Goal: Task Accomplishment & Management: Manage account settings

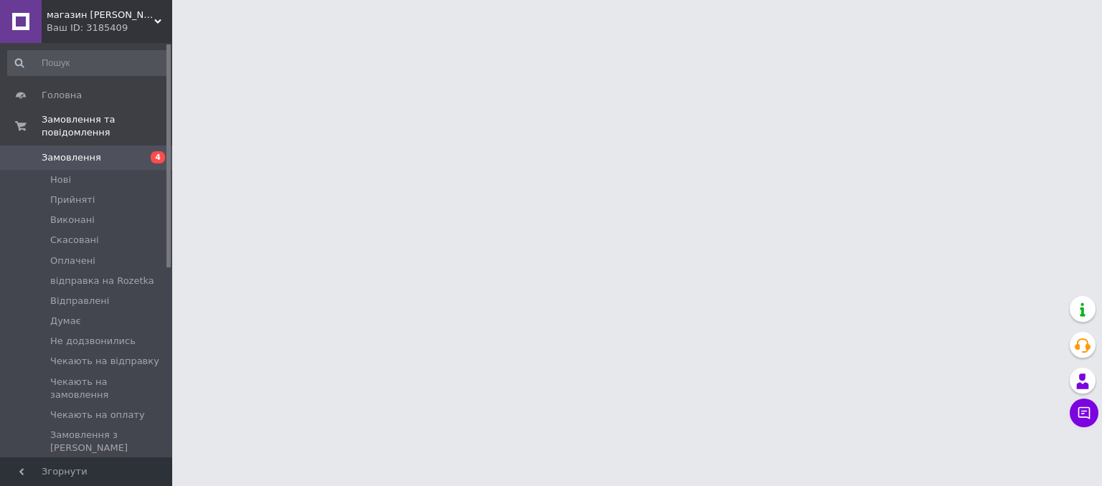
click at [76, 9] on span "магазин [PERSON_NAME]" at bounding box center [101, 15] width 108 height 13
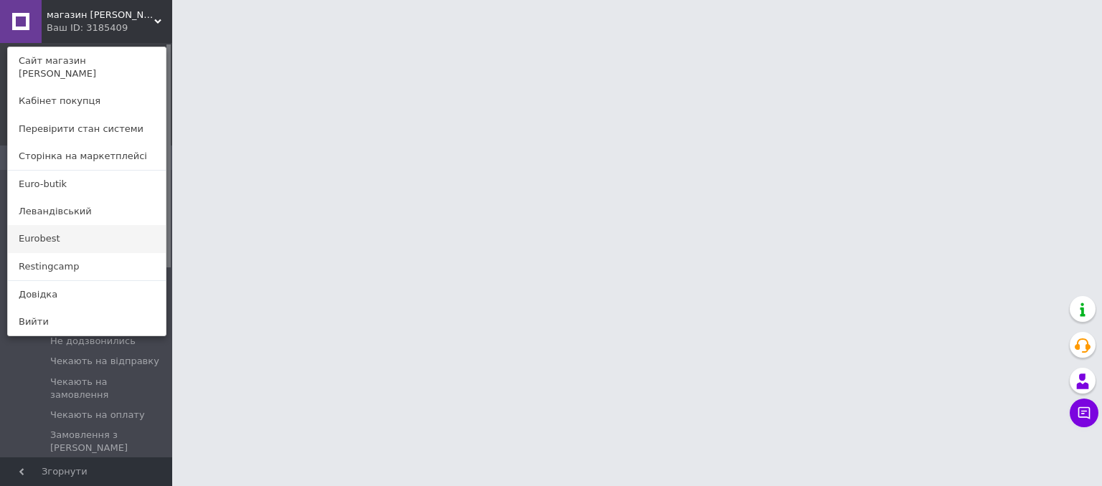
click at [55, 229] on link "Eurobest" at bounding box center [87, 238] width 158 height 27
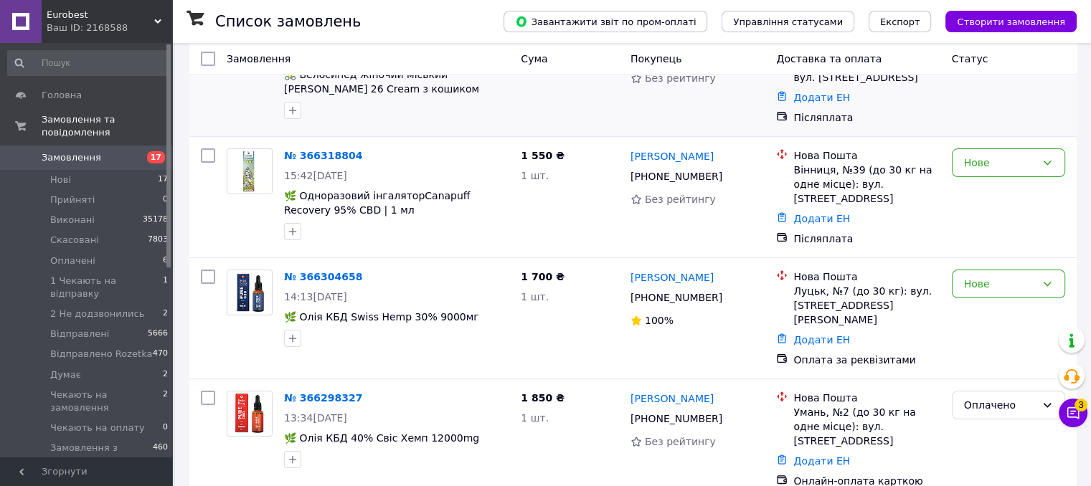
scroll to position [215, 0]
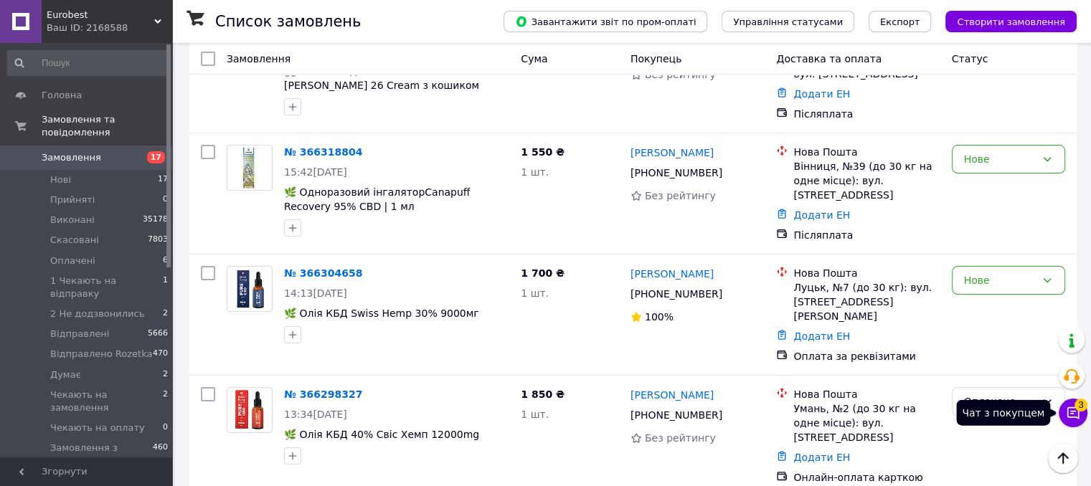
click at [1079, 417] on icon at bounding box center [1073, 413] width 12 height 12
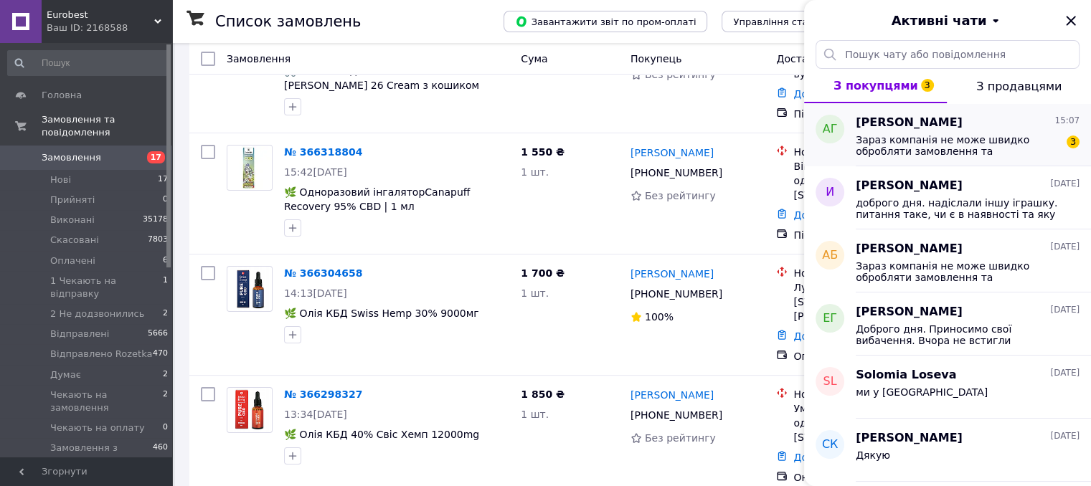
click at [949, 144] on span "Зараз компанія не може швидко обробляти замовлення та повідомлення, оскільки за…" at bounding box center [958, 145] width 204 height 23
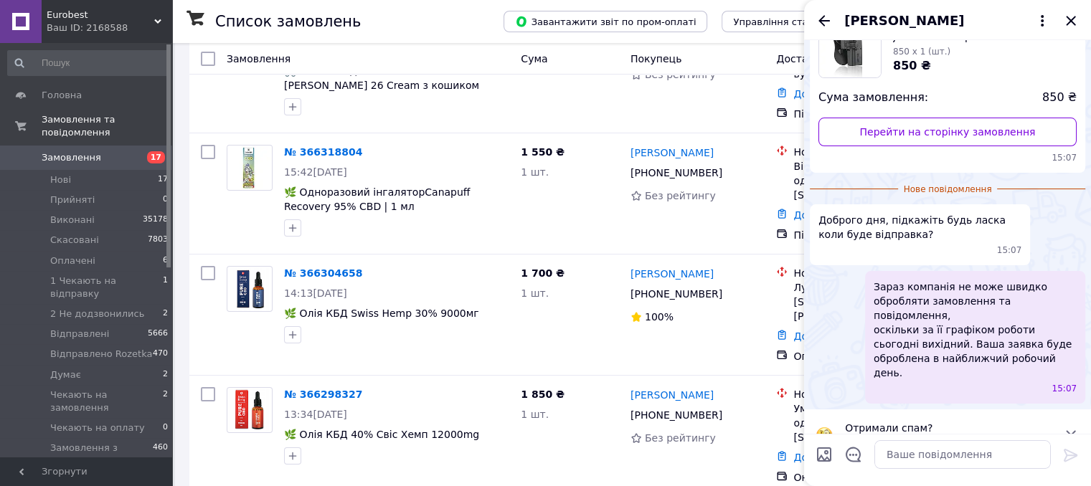
scroll to position [0, 0]
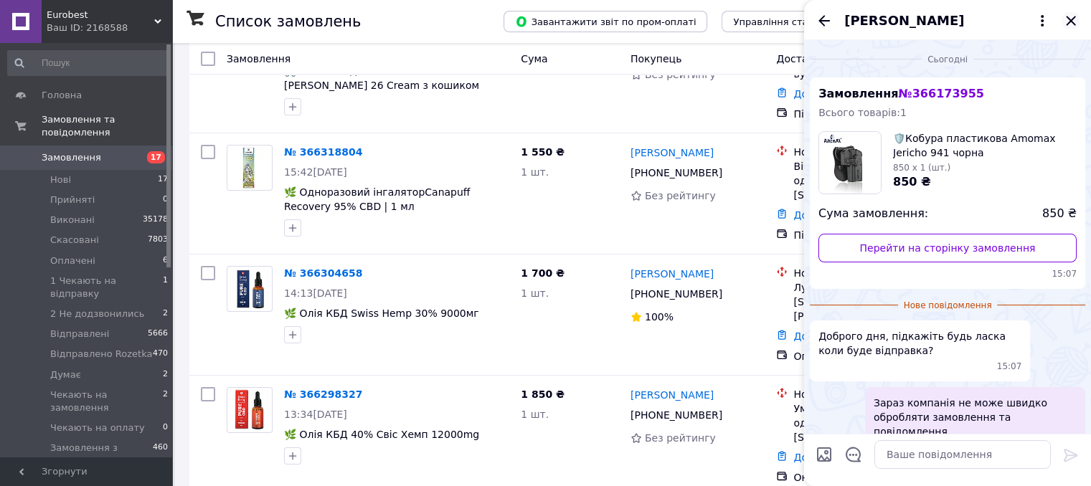
click at [1073, 22] on icon "Закрити" at bounding box center [1070, 20] width 17 height 17
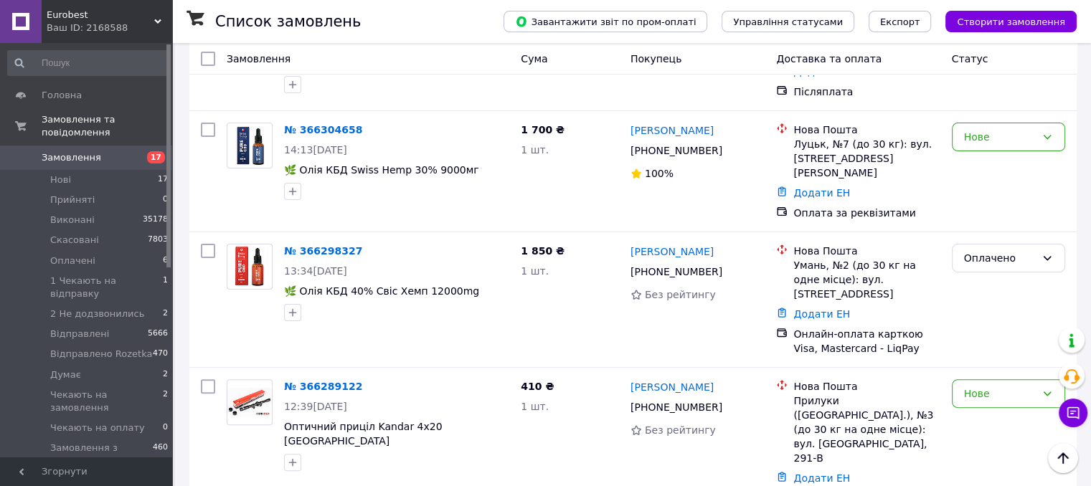
scroll to position [72, 0]
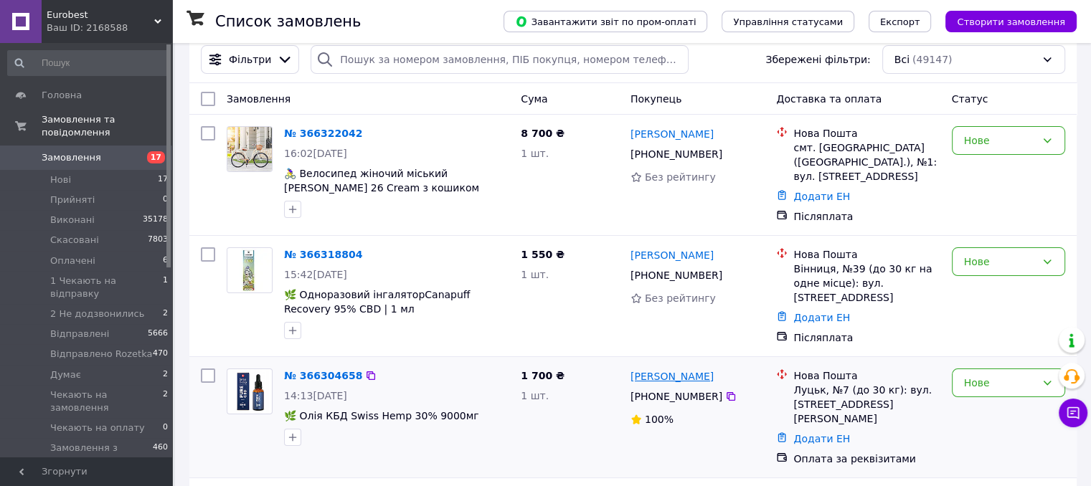
scroll to position [215, 0]
